Goal: Task Accomplishment & Management: Manage account settings

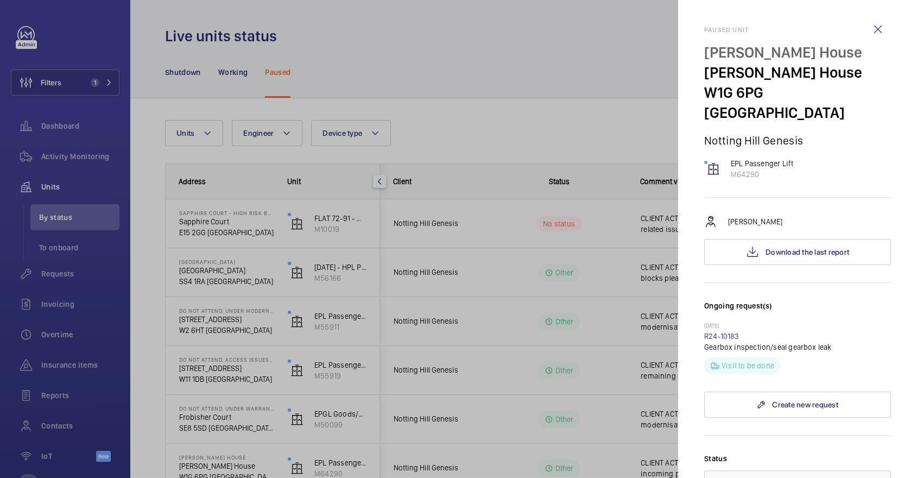
click at [78, 138] on div at bounding box center [458, 239] width 917 height 478
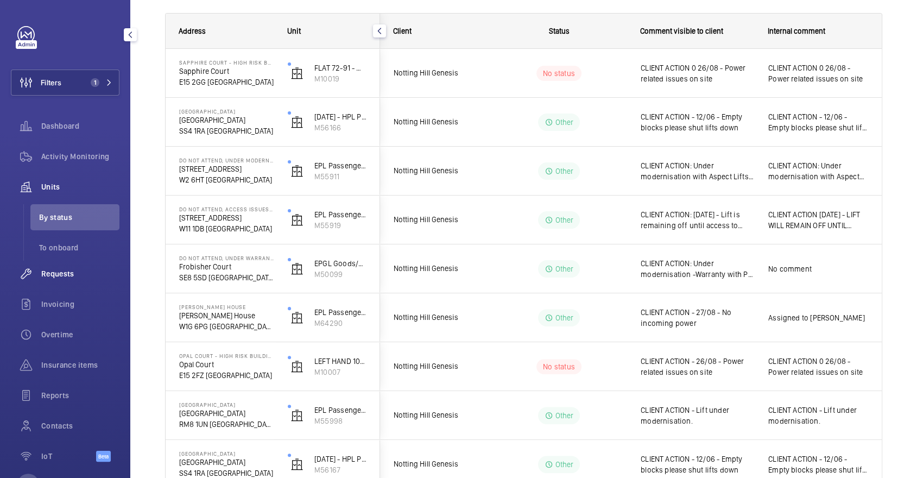
click at [75, 269] on span "Requests" at bounding box center [80, 273] width 78 height 11
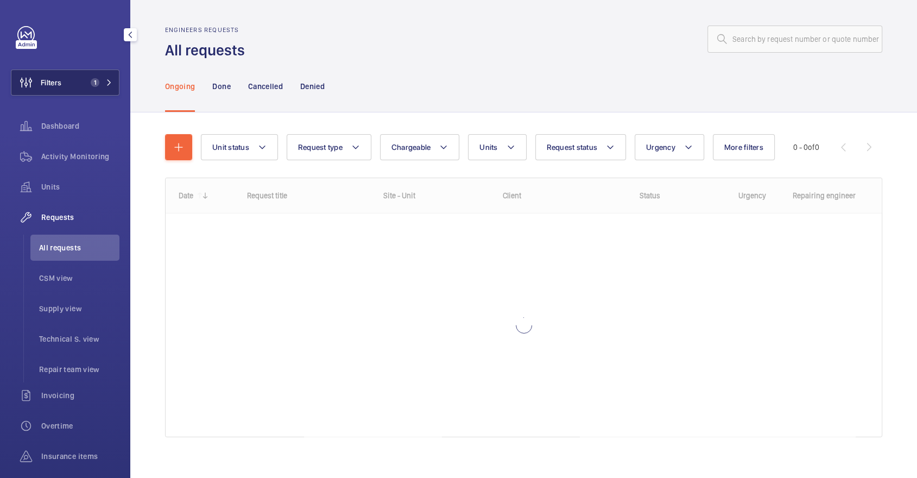
click at [60, 87] on span "Filters" at bounding box center [51, 82] width 21 height 11
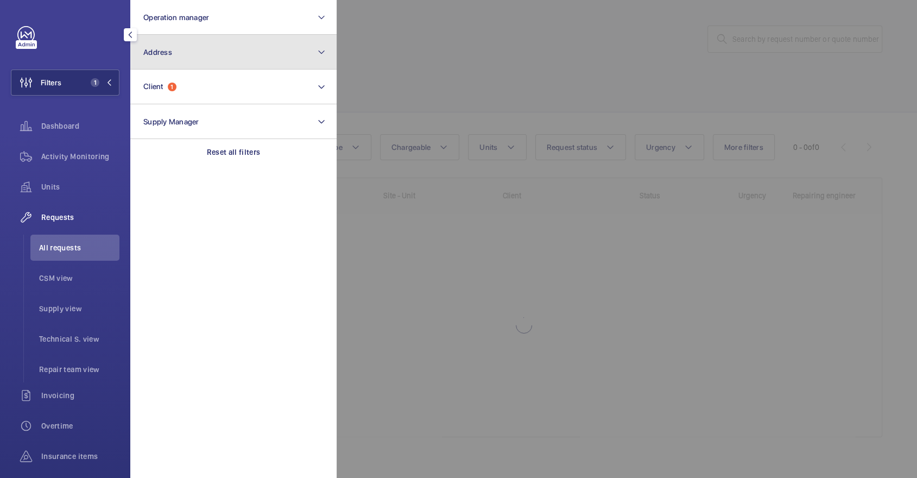
click at [168, 56] on button "Address" at bounding box center [233, 52] width 206 height 35
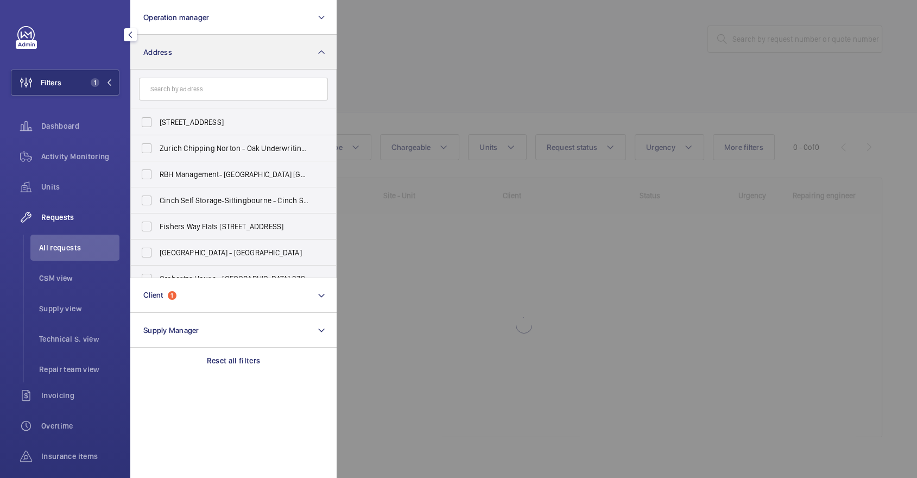
type input "o"
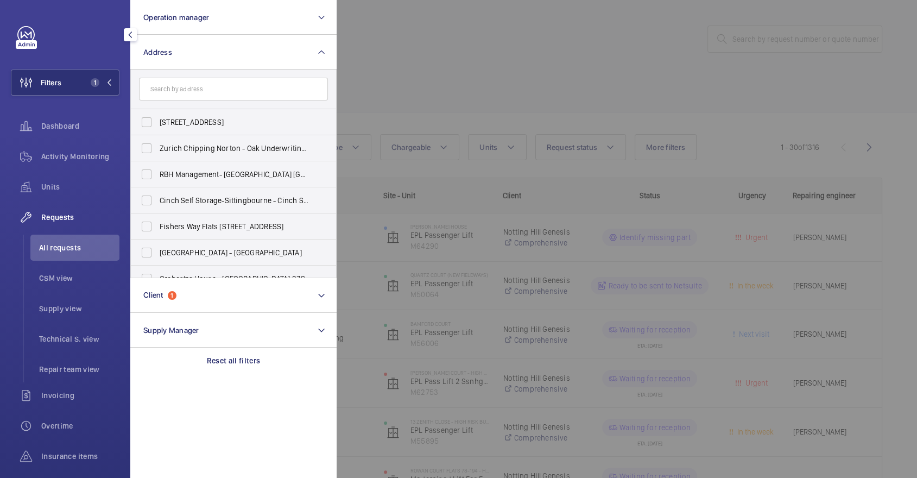
click at [627, 28] on div at bounding box center [794, 239] width 917 height 478
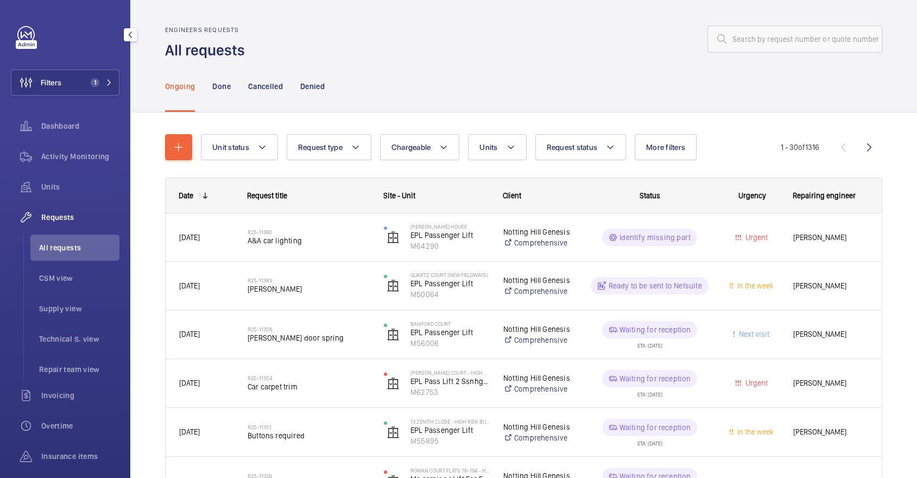
click at [82, 59] on div "Filters 1 Dashboard Activity Monitoring Units Requests All requests CSM view Su…" at bounding box center [65, 295] width 109 height 538
click at [86, 72] on button "Filters 1" at bounding box center [65, 82] width 109 height 26
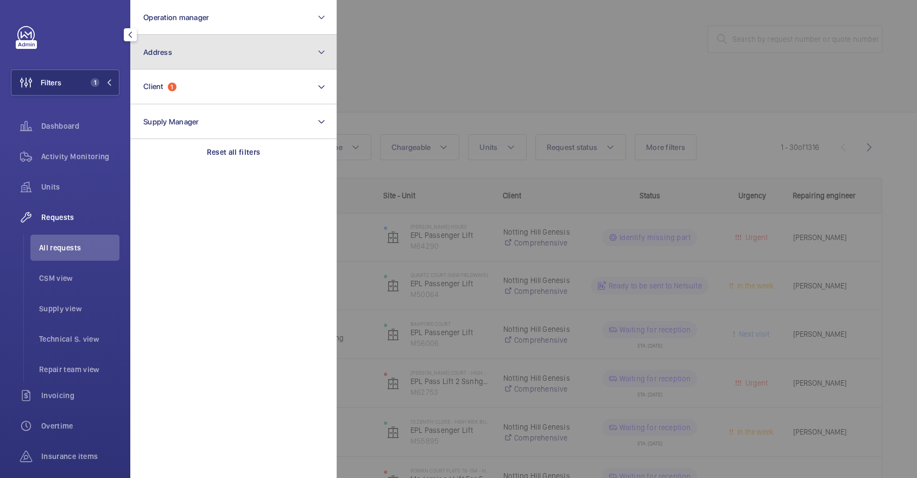
click at [189, 43] on button "Address" at bounding box center [233, 52] width 206 height 35
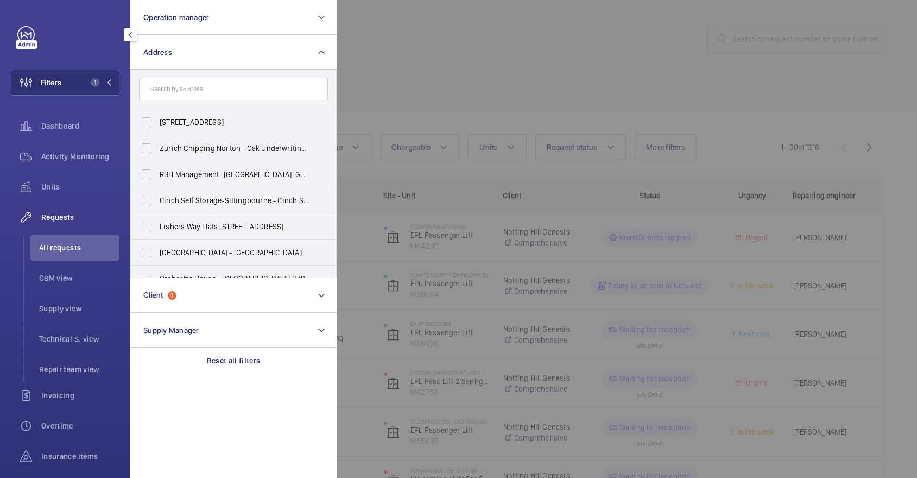
click at [398, 102] on div at bounding box center [794, 239] width 917 height 478
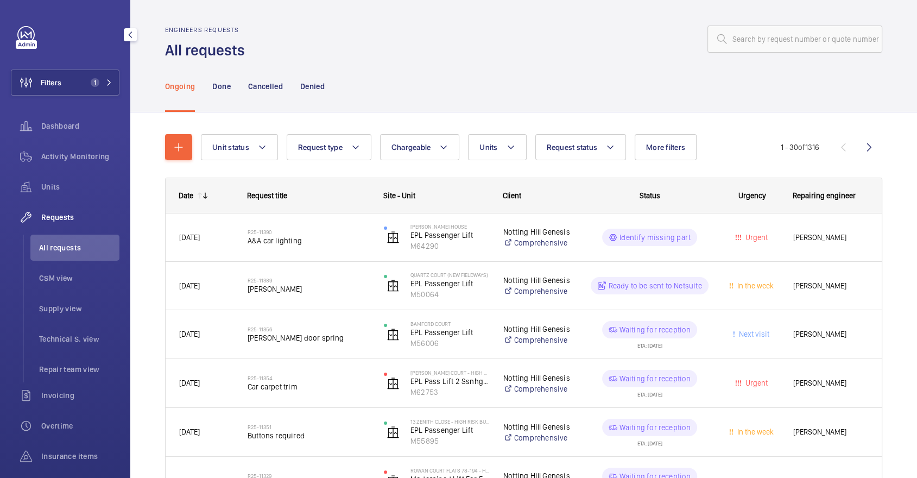
click at [398, 102] on div "Ongoing Done Cancelled Denied" at bounding box center [523, 86] width 717 height 52
click at [71, 280] on span "CSM view" at bounding box center [79, 277] width 80 height 11
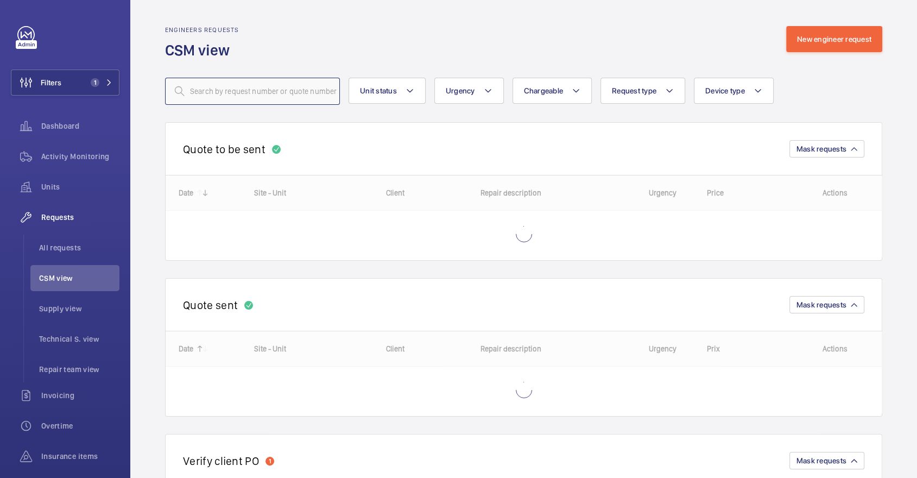
click at [265, 98] on input "text" at bounding box center [252, 91] width 175 height 27
type input "o"
click at [79, 82] on button "Filters 1" at bounding box center [65, 82] width 109 height 26
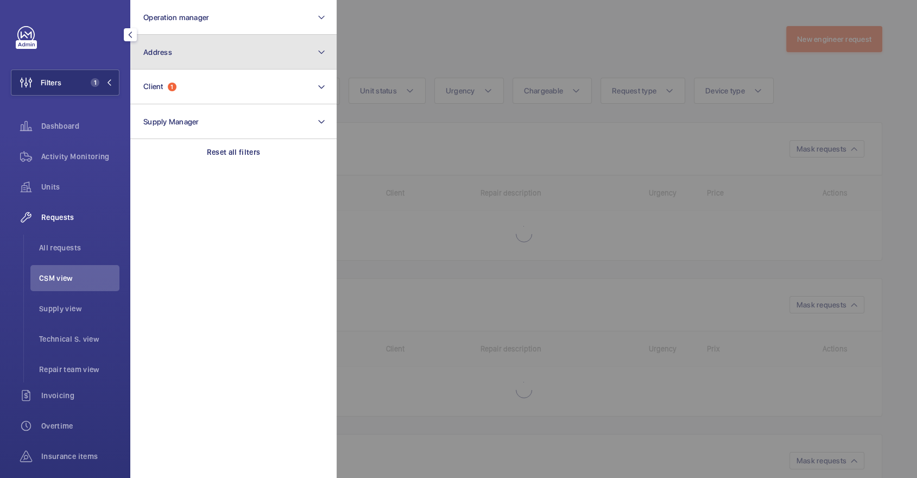
click at [175, 52] on button "Address" at bounding box center [233, 52] width 206 height 35
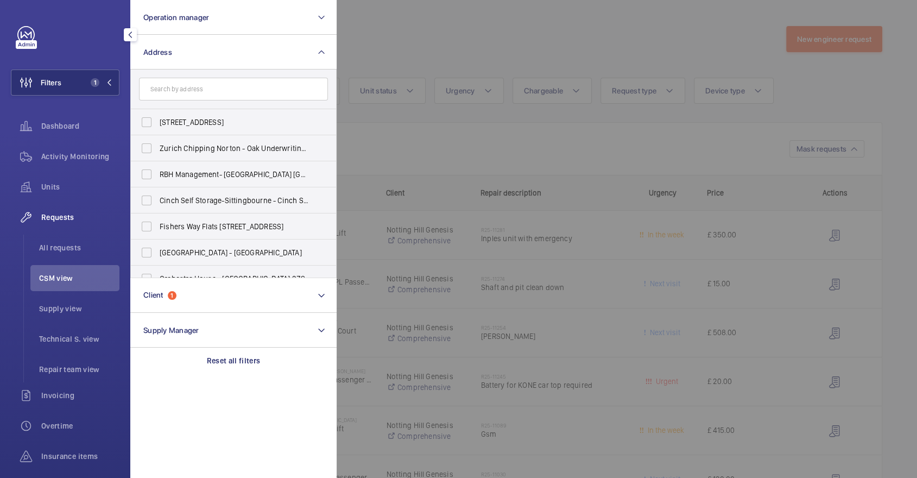
type input "n"
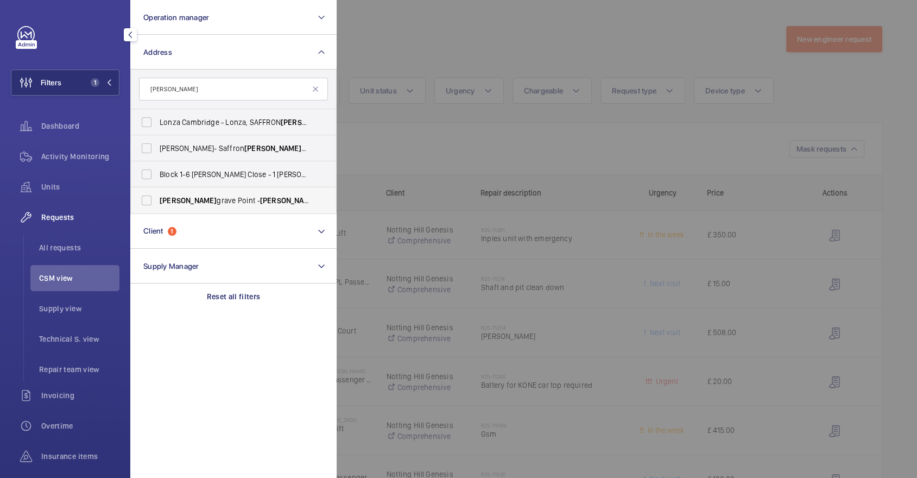
type input "[PERSON_NAME]"
click at [192, 198] on span "[PERSON_NAME][GEOGRAPHIC_DATA] - [PERSON_NAME][GEOGRAPHIC_DATA]" at bounding box center [234, 200] width 149 height 11
click at [157, 198] on input "[PERSON_NAME][GEOGRAPHIC_DATA] - [PERSON_NAME][GEOGRAPHIC_DATA]" at bounding box center [147, 200] width 22 height 22
checkbox input "true"
click at [475, 58] on div at bounding box center [794, 239] width 917 height 478
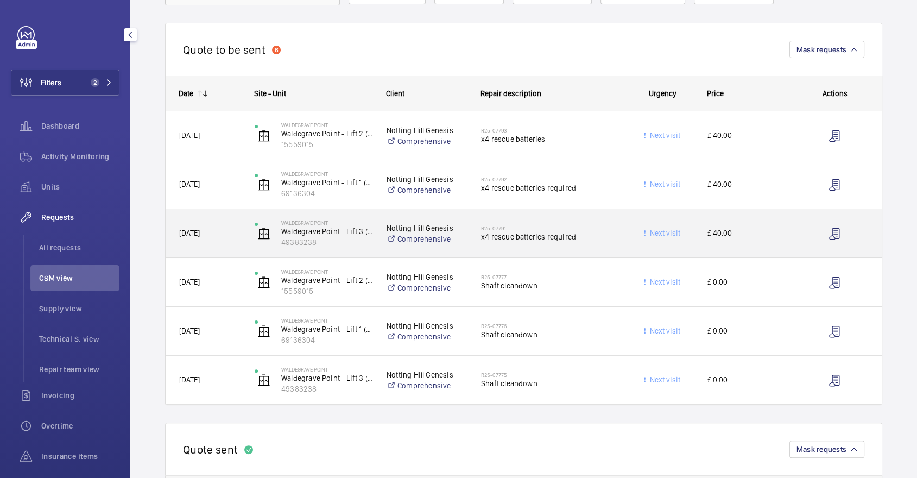
scroll to position [106, 0]
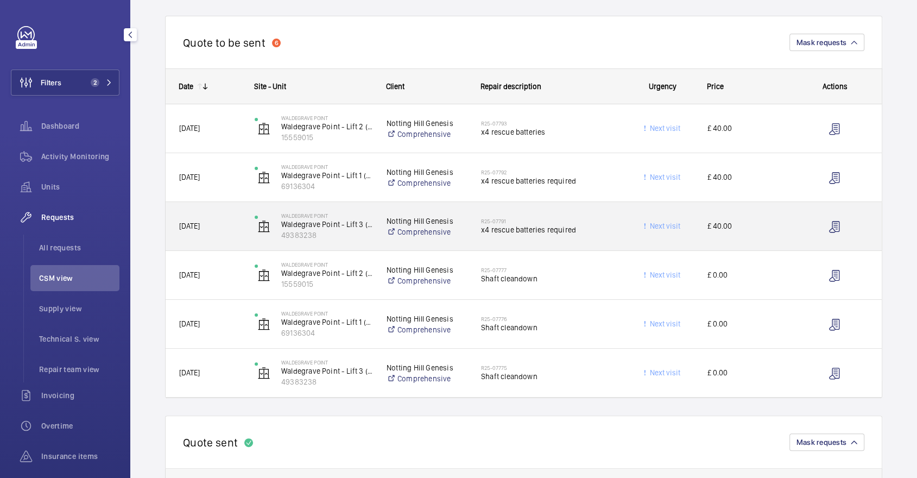
click at [586, 222] on h2 "R25-07791" at bounding box center [549, 221] width 137 height 7
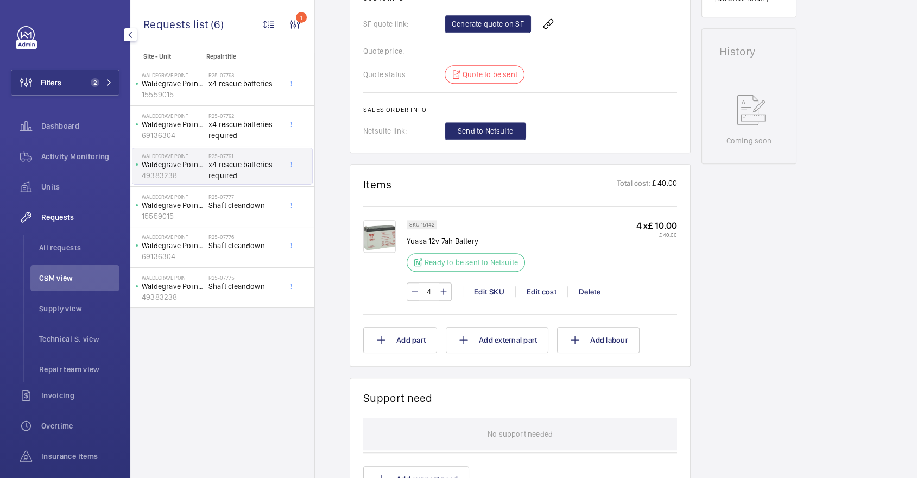
scroll to position [470, 0]
click at [254, 119] on span "x4 rescue batteries required" at bounding box center [244, 130] width 72 height 22
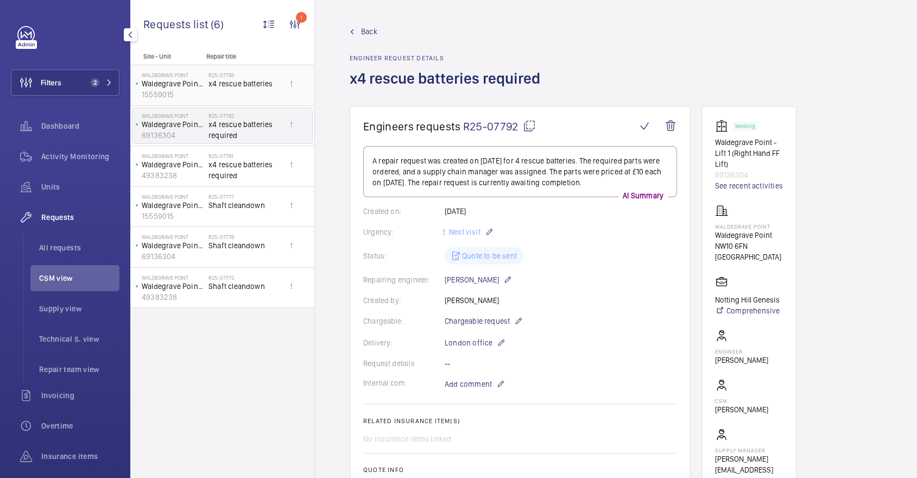
click at [251, 89] on div "R25-07793 x4 rescue batteries" at bounding box center [244, 87] width 72 height 31
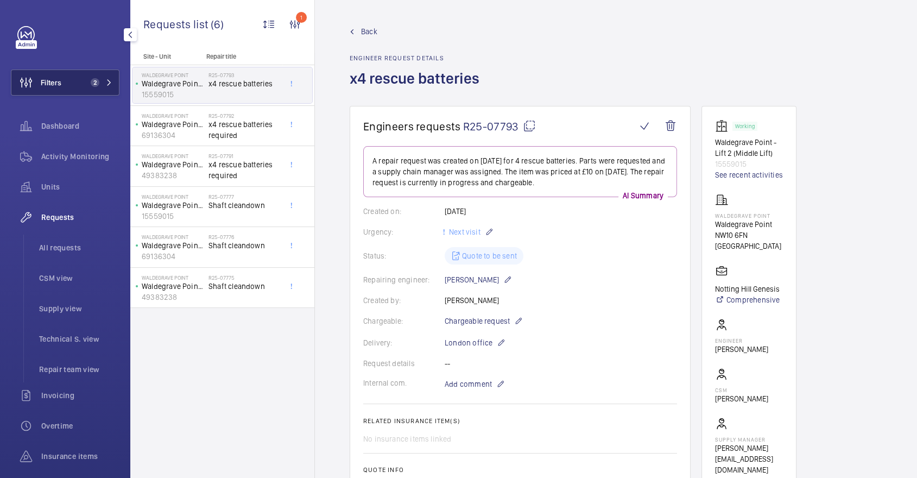
click at [96, 77] on button "Filters 2" at bounding box center [65, 82] width 109 height 26
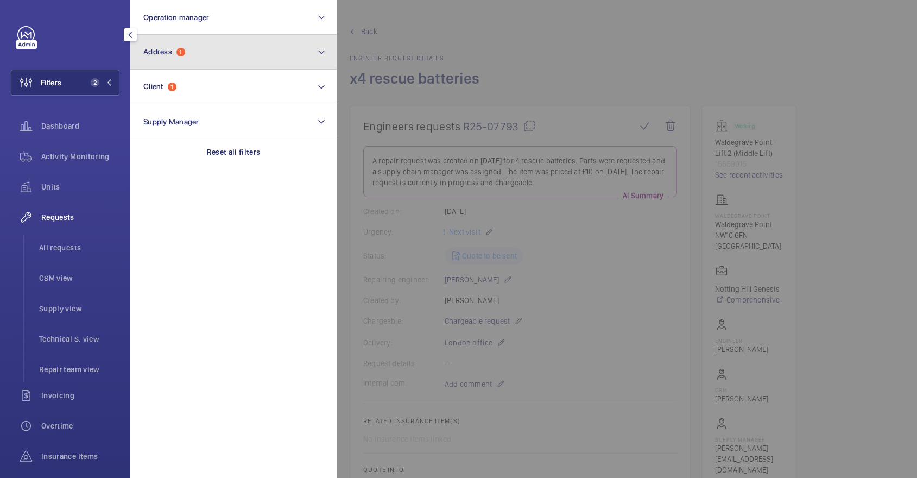
click at [203, 56] on button "Address 1" at bounding box center [233, 52] width 206 height 35
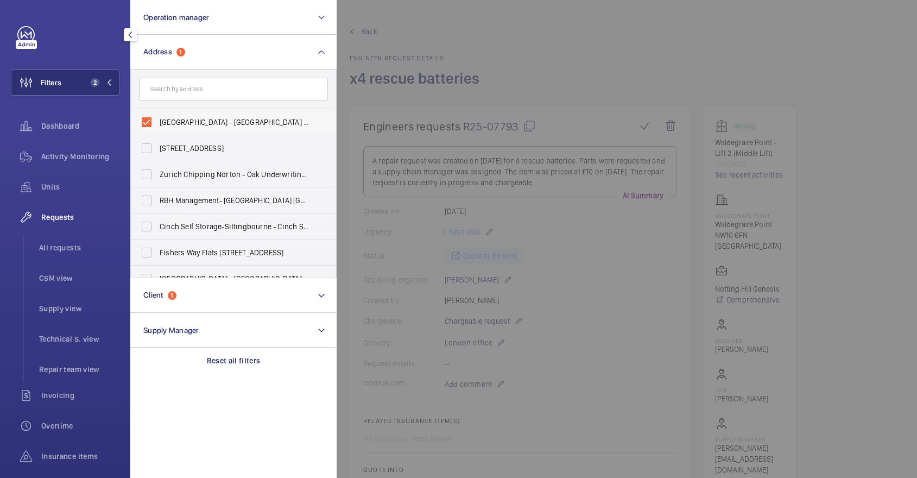
click at [268, 117] on span "[GEOGRAPHIC_DATA] - [GEOGRAPHIC_DATA] 6FN" at bounding box center [234, 122] width 149 height 11
click at [157, 116] on input "[GEOGRAPHIC_DATA] - [GEOGRAPHIC_DATA] 6FN" at bounding box center [147, 122] width 22 height 22
checkbox input "false"
click at [243, 86] on input "text" at bounding box center [233, 89] width 189 height 23
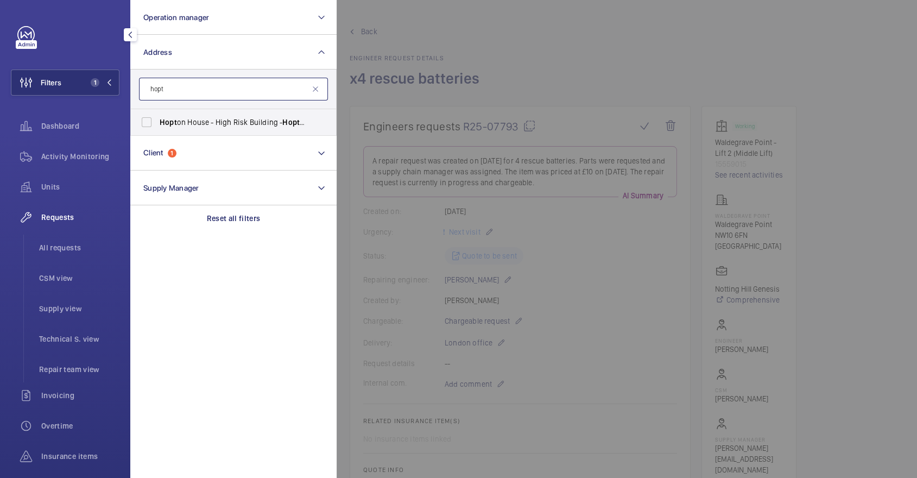
type input "hopt"
click at [257, 108] on form "hopt" at bounding box center [233, 89] width 205 height 40
click at [263, 116] on label "Hopt on House - High Risk Building - [GEOGRAPHIC_DATA]" at bounding box center [225, 122] width 189 height 26
click at [157, 116] on input "Hopt on House - High Risk Building - [GEOGRAPHIC_DATA]" at bounding box center [147, 122] width 22 height 22
checkbox input "true"
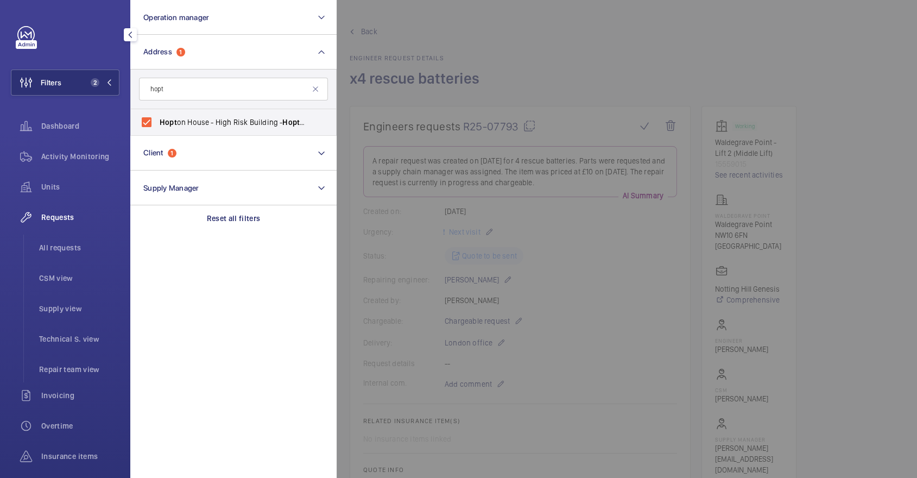
click at [489, 81] on div at bounding box center [794, 239] width 917 height 478
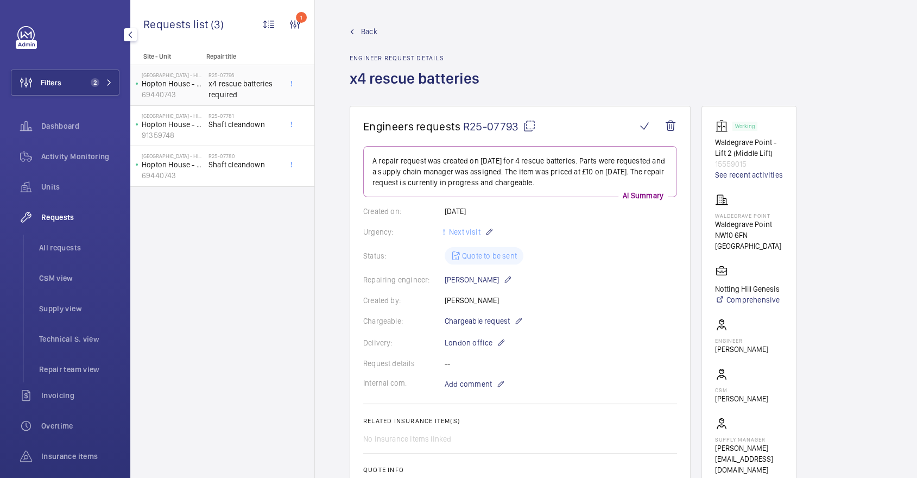
click at [238, 91] on span "x4 rescue batteries required" at bounding box center [244, 89] width 72 height 22
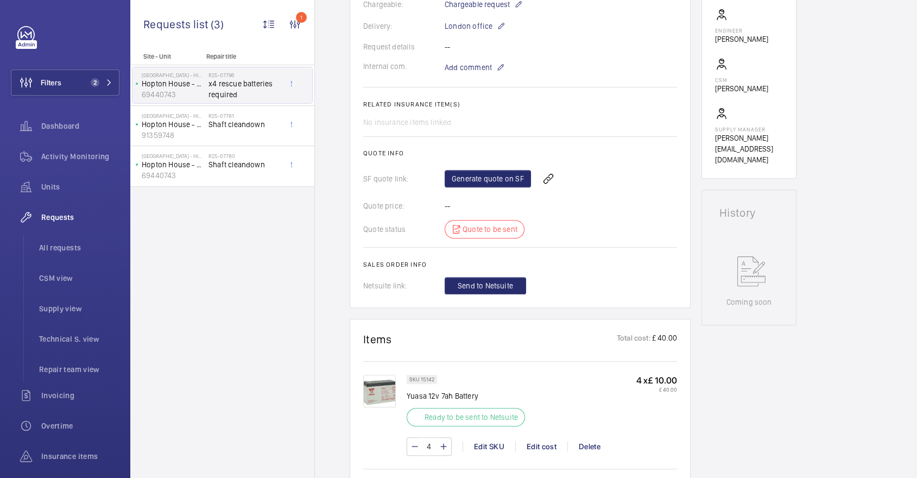
scroll to position [386, 0]
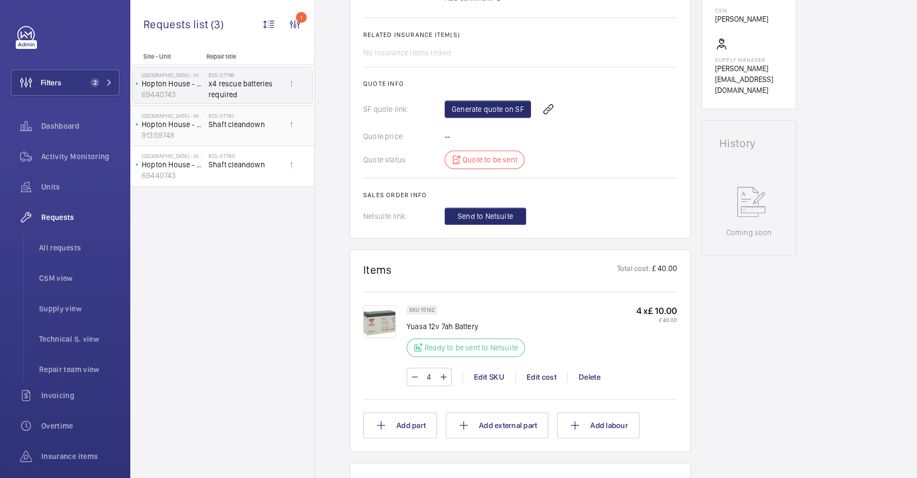
click at [235, 130] on div "R25-07781 Shaft cleandown" at bounding box center [244, 127] width 72 height 31
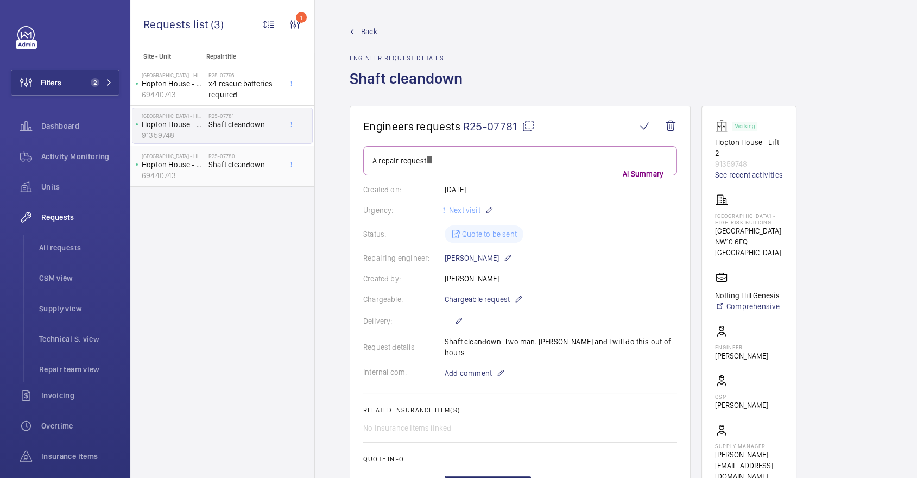
click at [247, 166] on span "Shaft cleandown" at bounding box center [244, 164] width 72 height 11
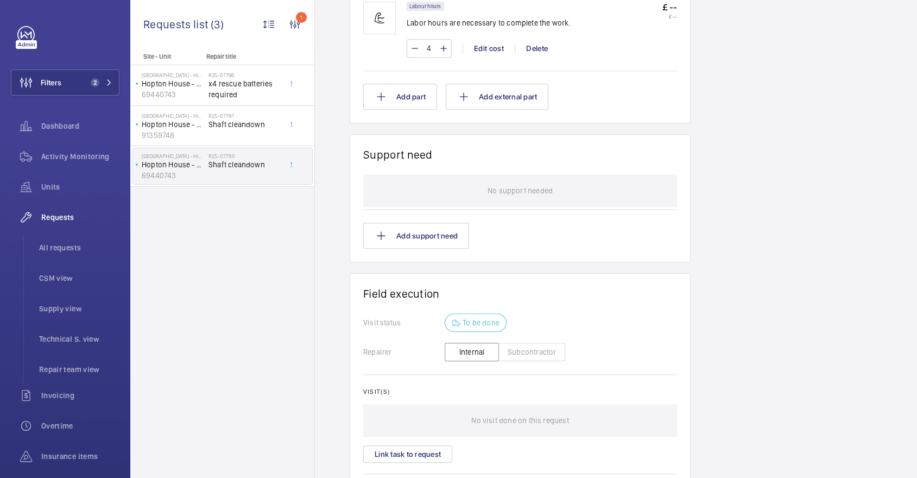
scroll to position [730, 0]
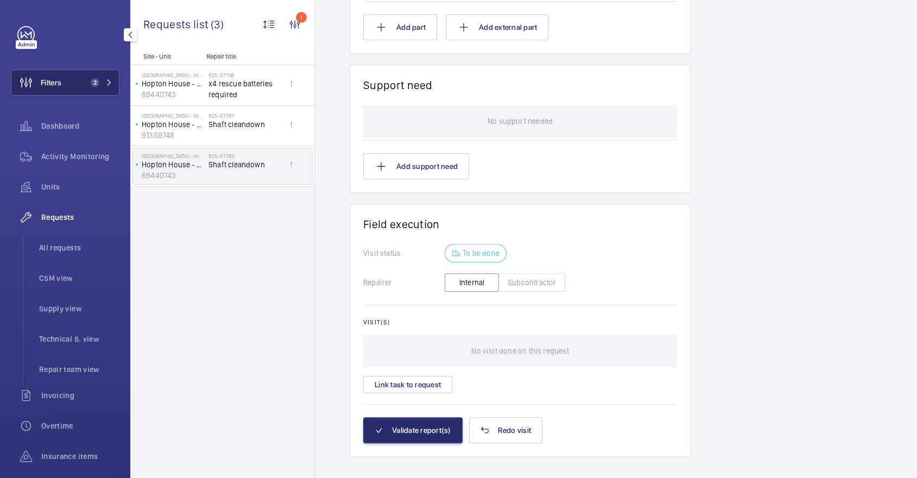
click at [75, 92] on button "Filters 2" at bounding box center [65, 82] width 109 height 26
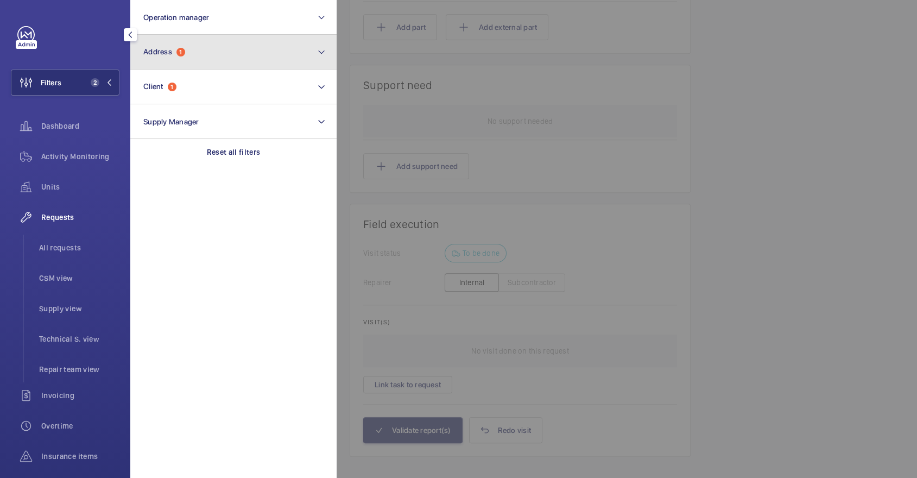
click at [266, 52] on button "Address 1" at bounding box center [233, 52] width 206 height 35
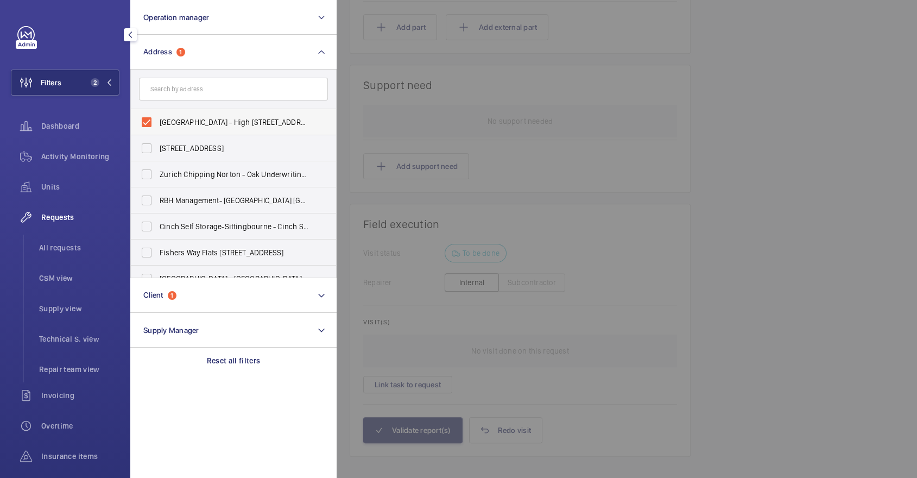
click at [179, 119] on span "[GEOGRAPHIC_DATA] - High [STREET_ADDRESS]" at bounding box center [234, 122] width 149 height 11
click at [157, 119] on input "[GEOGRAPHIC_DATA] - High [STREET_ADDRESS]" at bounding box center [147, 122] width 22 height 22
checkbox input "false"
click at [182, 81] on input "text" at bounding box center [233, 89] width 189 height 23
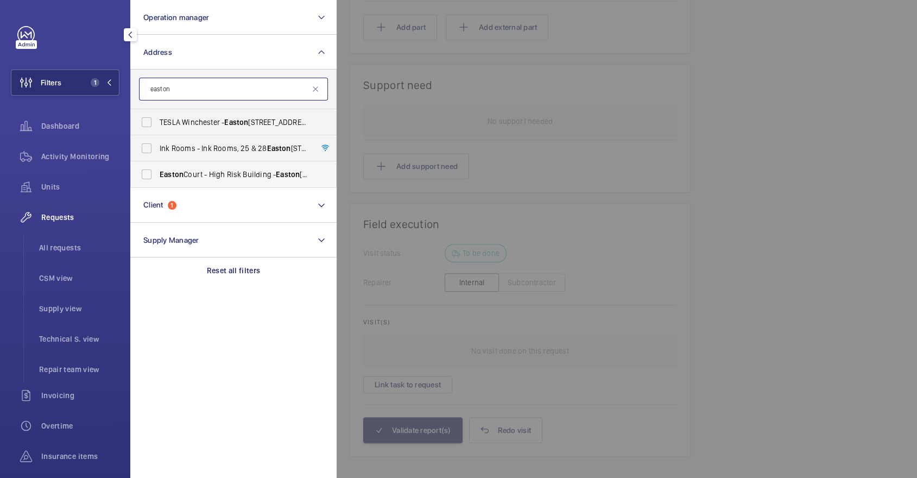
type input "easton"
click at [219, 179] on span "[GEOGRAPHIC_DATA] - High [STREET_ADDRESS]" at bounding box center [234, 174] width 149 height 11
click at [157, 179] on input "[GEOGRAPHIC_DATA] - High [STREET_ADDRESS]" at bounding box center [147, 174] width 22 height 22
checkbox input "true"
click at [516, 149] on div at bounding box center [794, 239] width 917 height 478
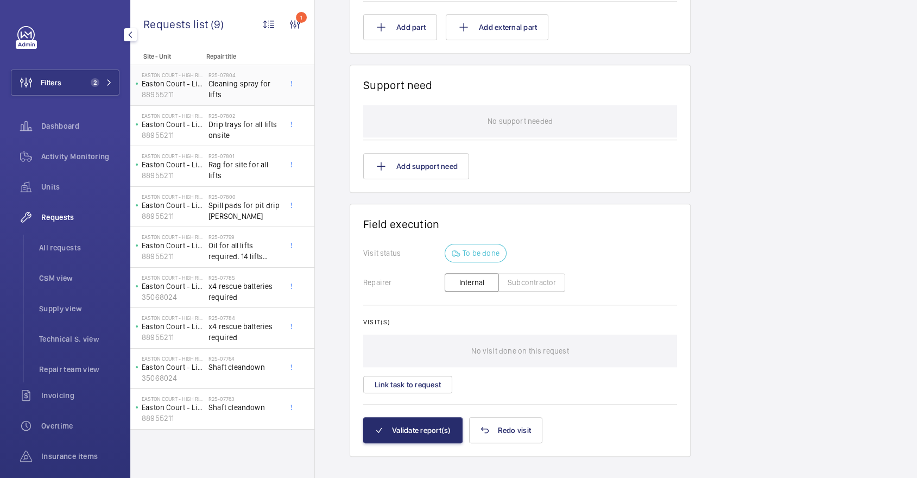
click at [262, 74] on h2 "R25-07804" at bounding box center [244, 75] width 72 height 7
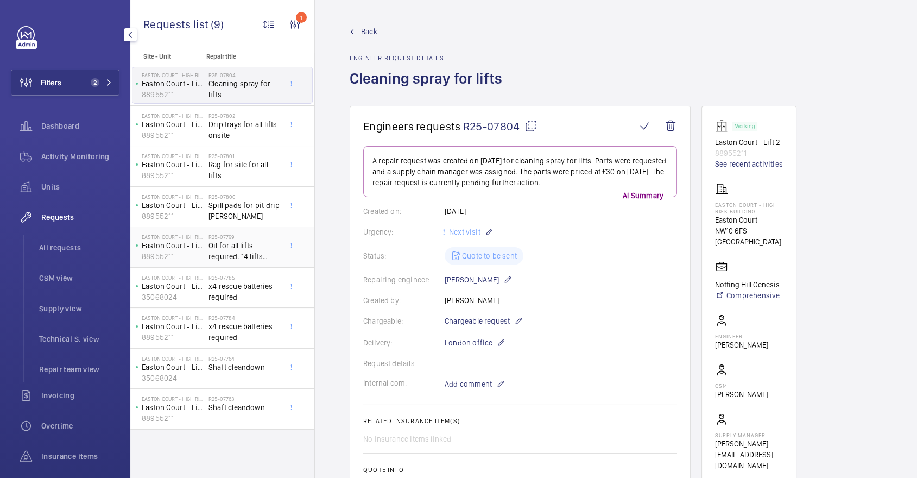
click at [252, 250] on span "Oil for all lifts required. 14 lifts onsite" at bounding box center [244, 251] width 72 height 22
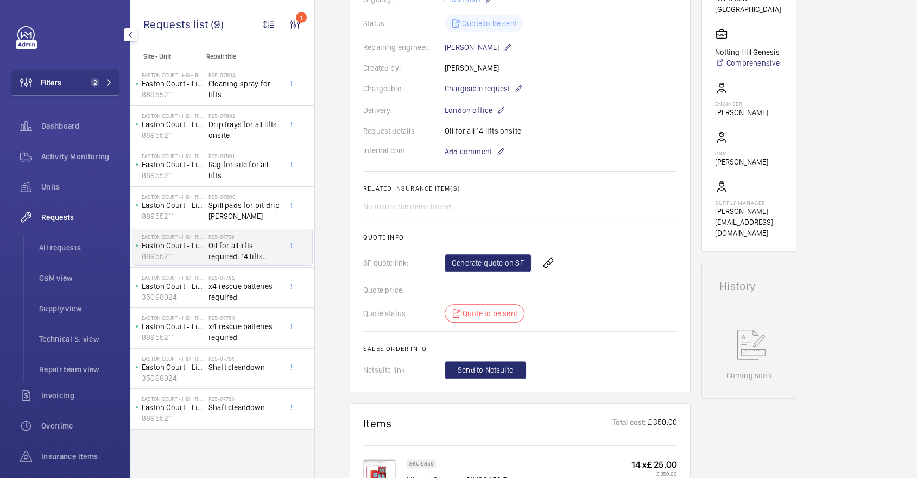
scroll to position [56, 0]
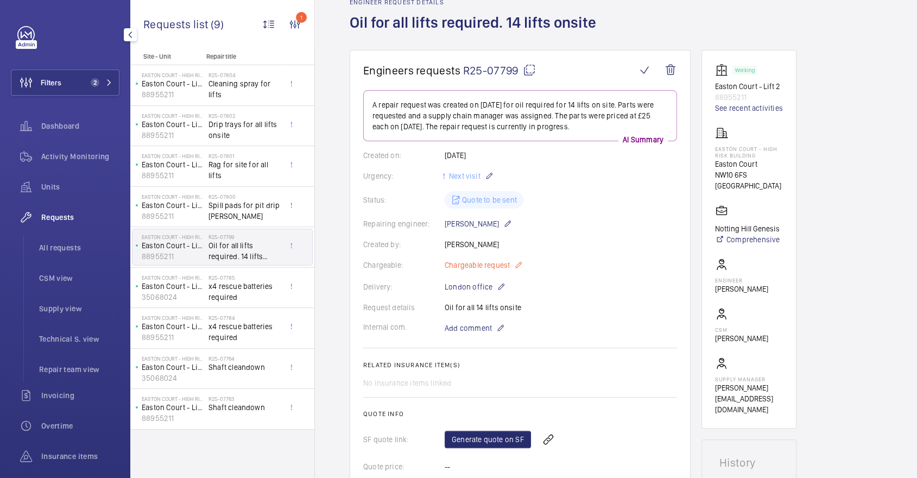
click at [520, 262] on mat-icon at bounding box center [518, 264] width 9 height 13
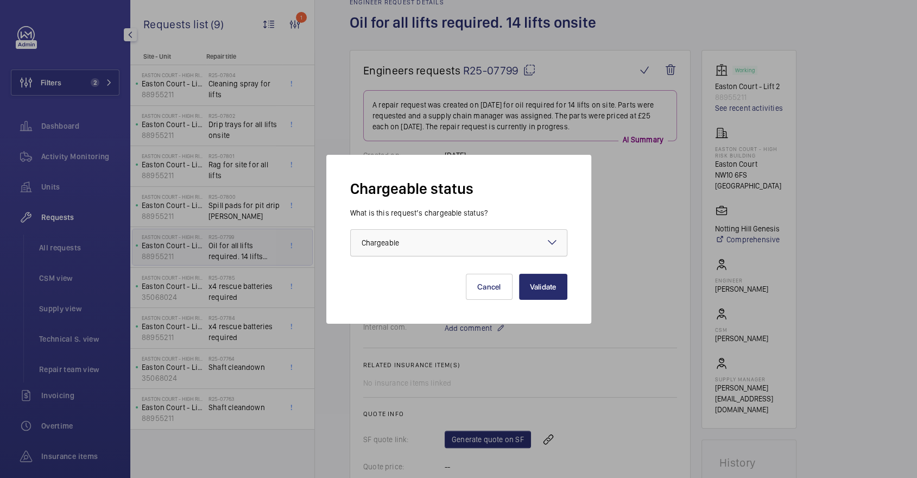
click at [482, 239] on div at bounding box center [459, 243] width 216 height 26
click at [689, 233] on div at bounding box center [458, 239] width 917 height 478
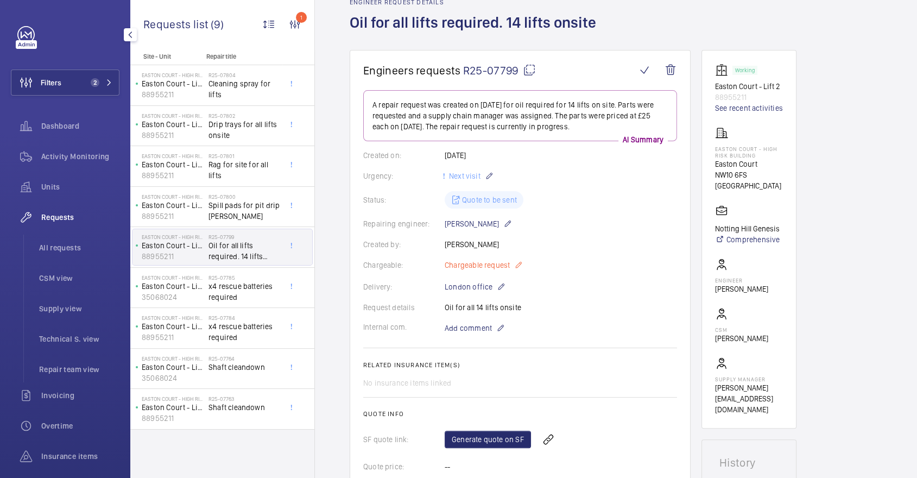
click at [520, 268] on mat-icon at bounding box center [518, 264] width 9 height 13
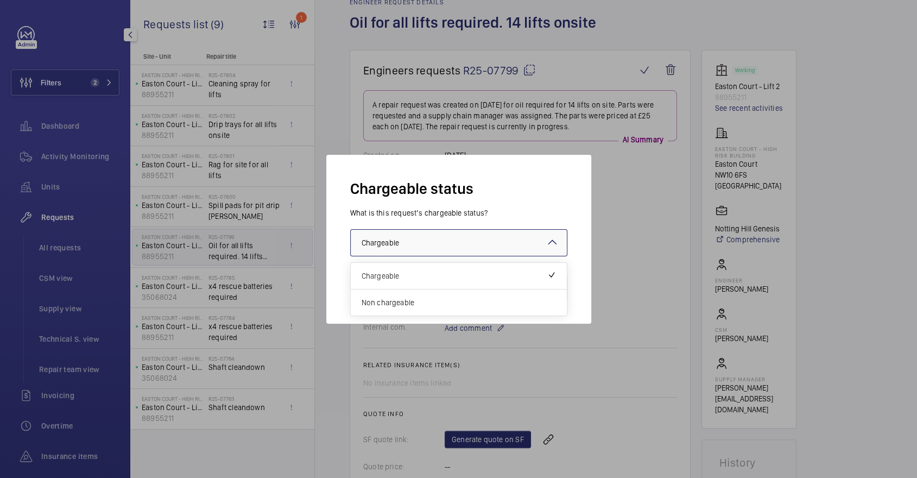
click at [480, 236] on div at bounding box center [459, 243] width 216 height 26
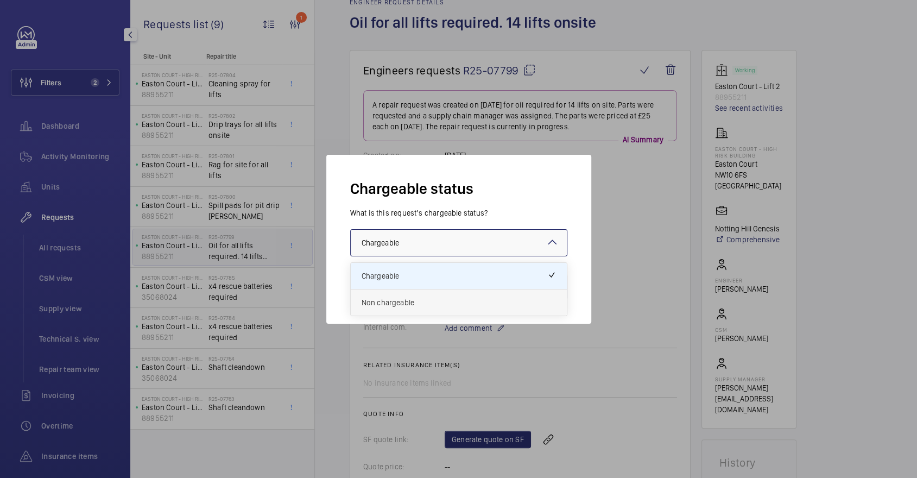
click at [443, 304] on span "Non chargeable" at bounding box center [458, 302] width 194 height 11
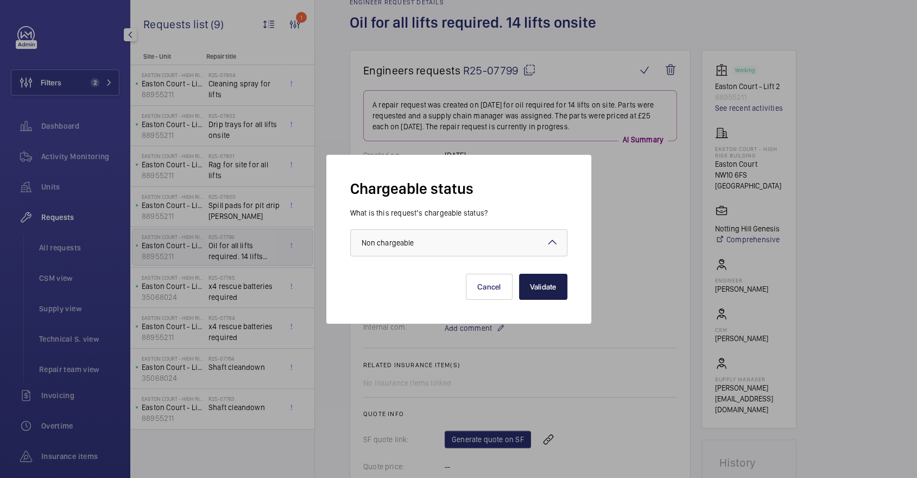
click at [550, 287] on button "Validate" at bounding box center [543, 286] width 48 height 26
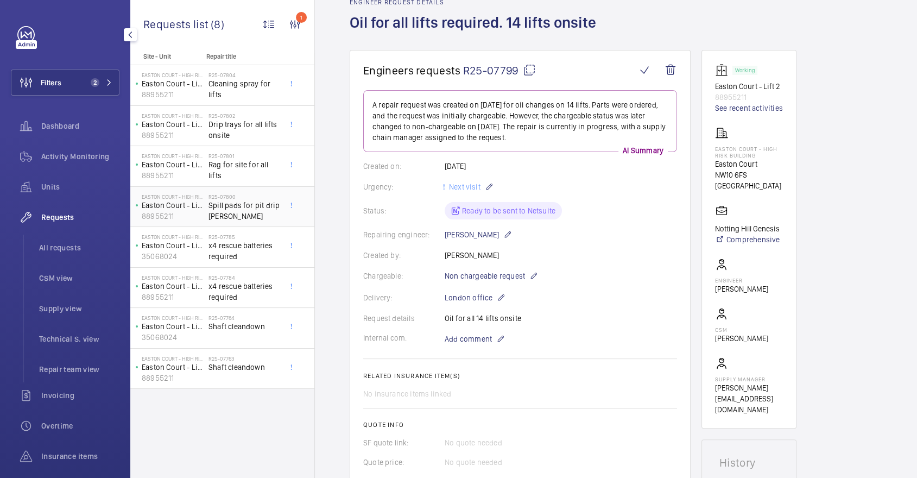
click at [231, 205] on span "Spill pads for pit drip [PERSON_NAME]" at bounding box center [244, 211] width 72 height 22
